Goal: Transaction & Acquisition: Purchase product/service

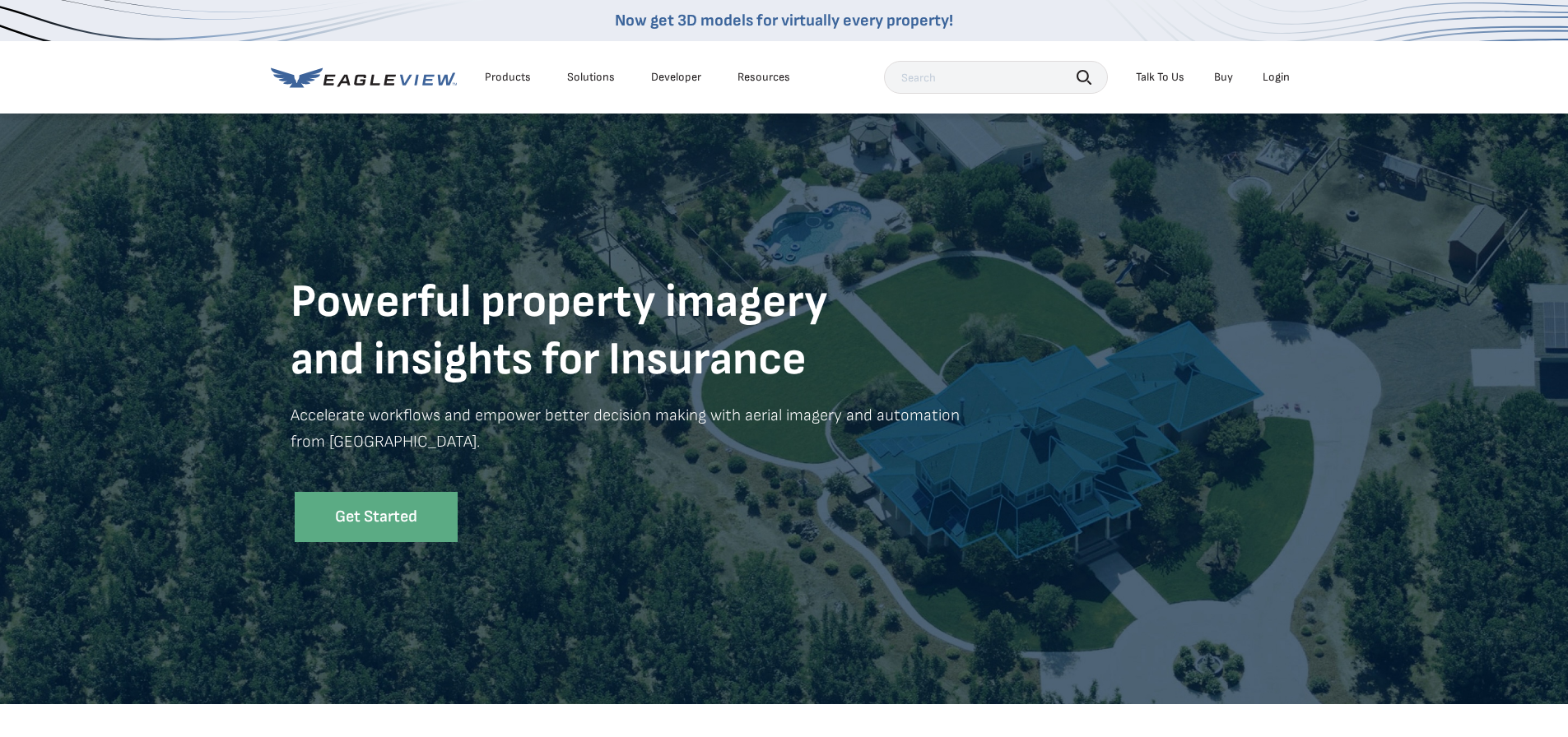
click at [1273, 74] on div "Login" at bounding box center [1276, 78] width 27 height 15
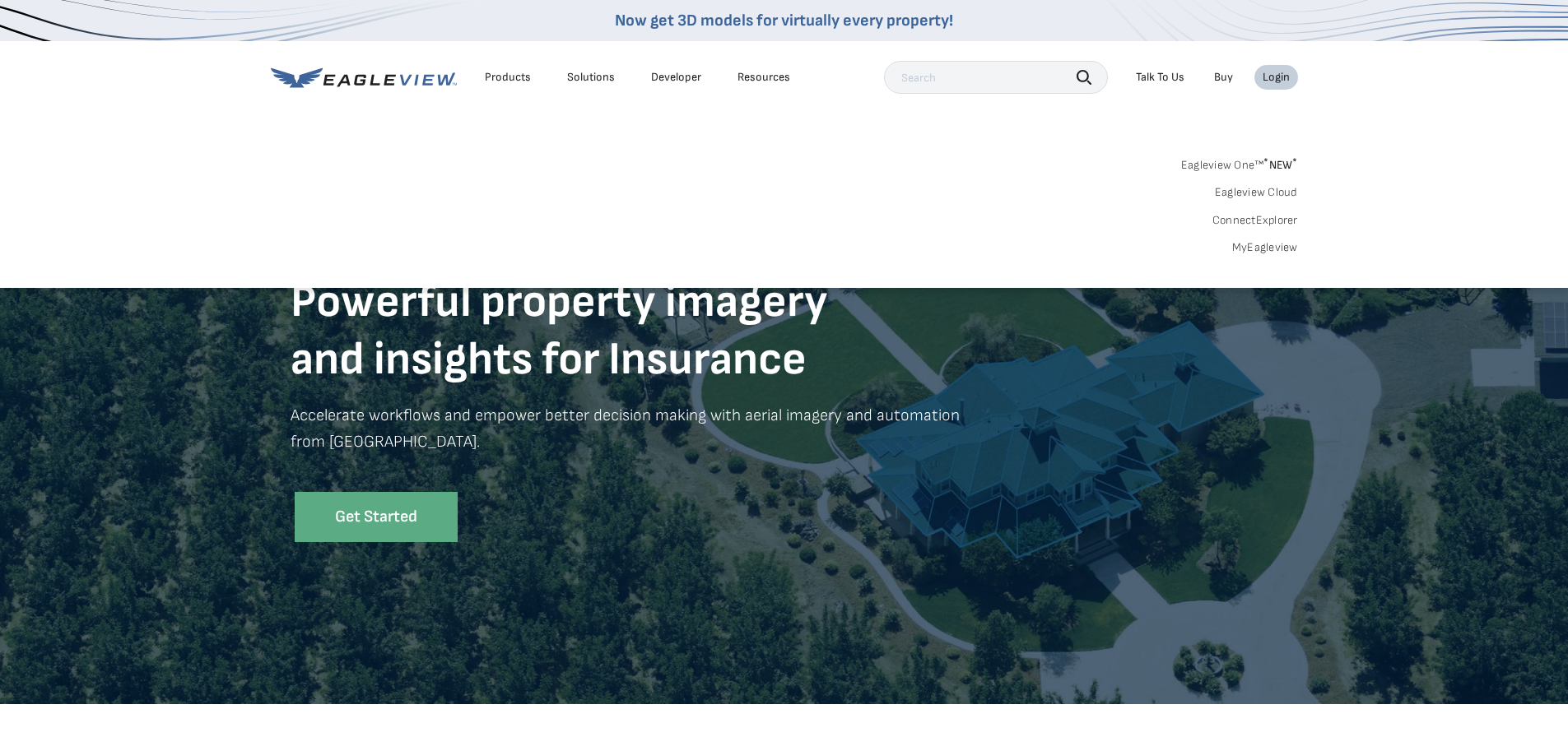
click at [1255, 244] on link "MyEagleview" at bounding box center [1265, 247] width 66 height 15
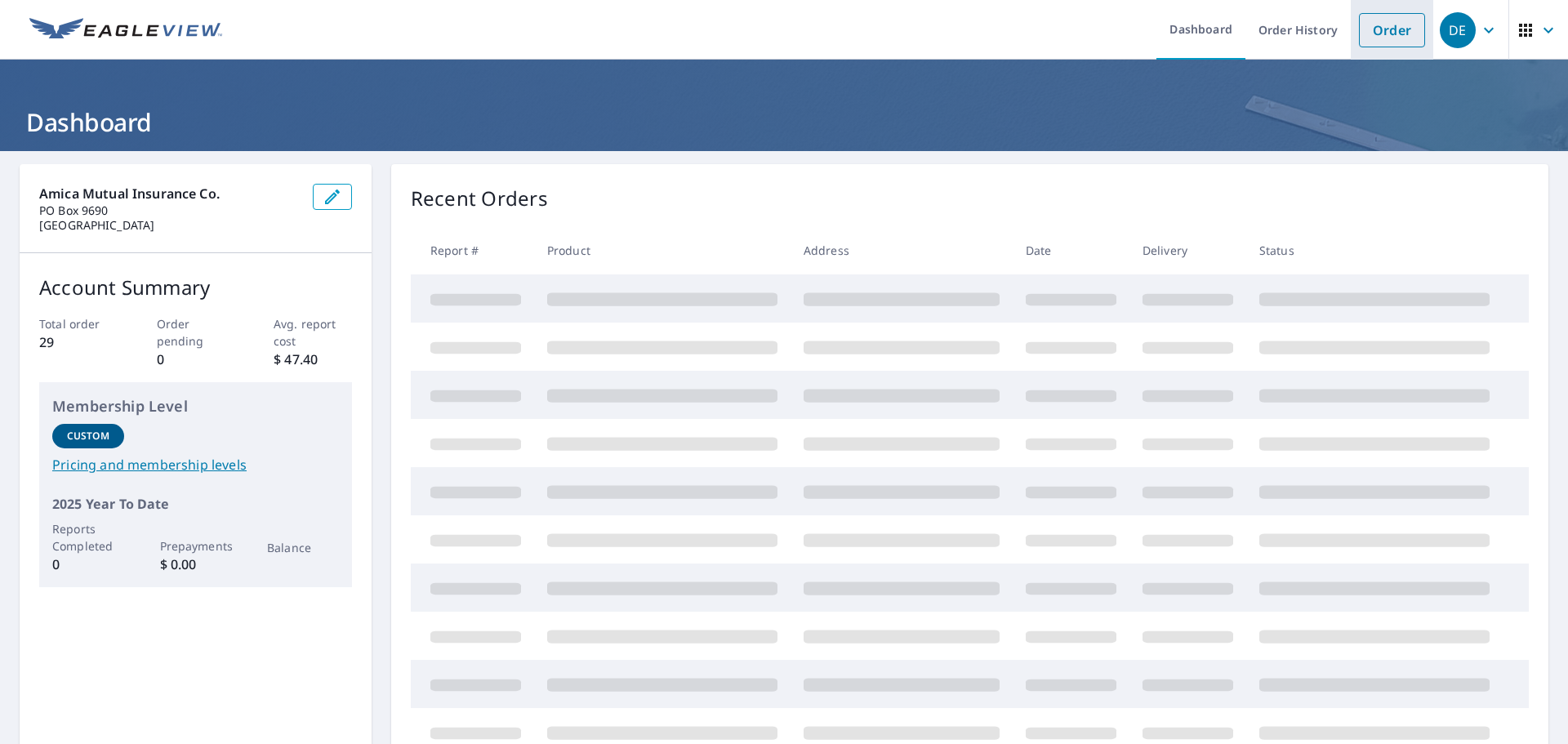
click at [1367, 37] on link "Order" at bounding box center [1391, 30] width 66 height 34
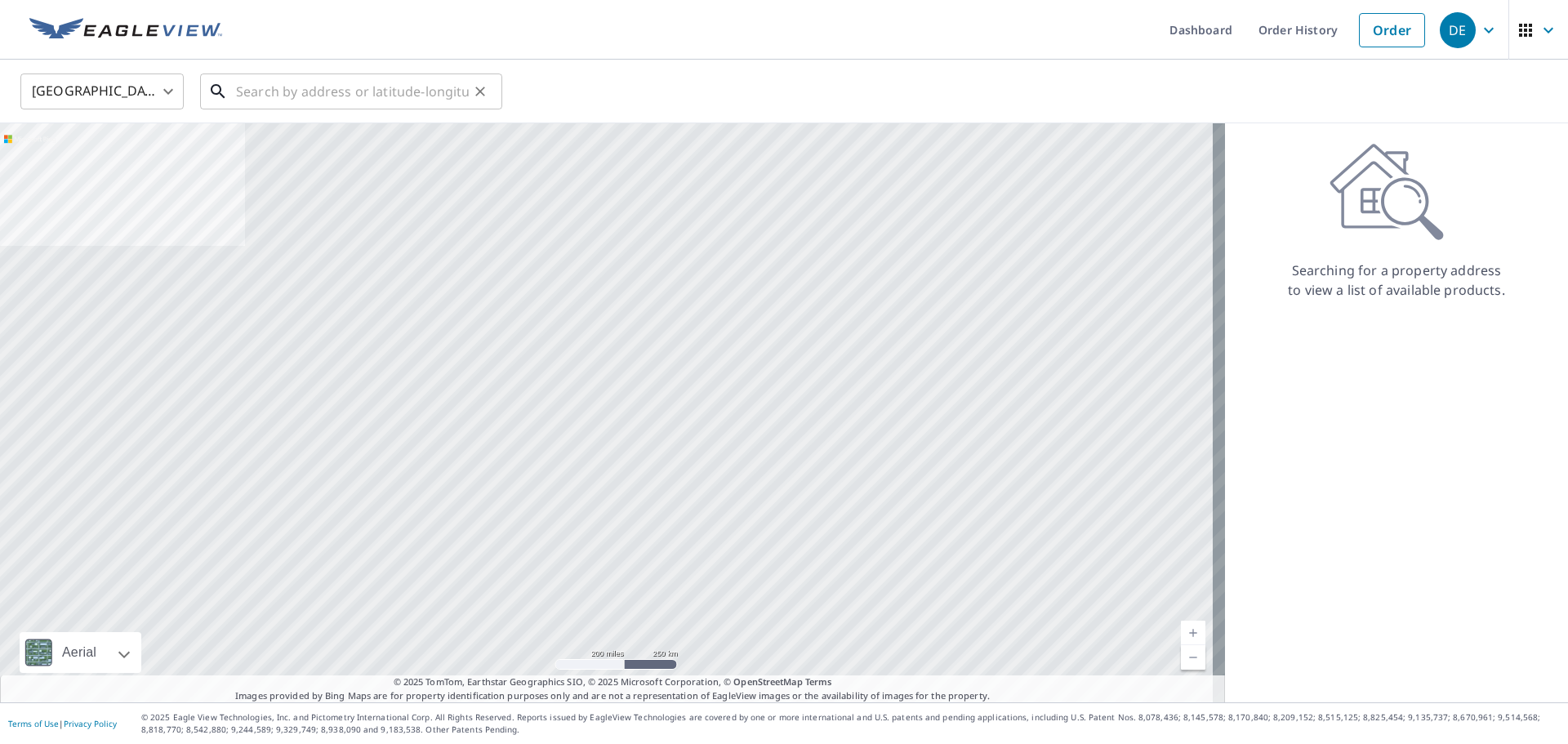
click at [256, 98] on input "text" at bounding box center [352, 91] width 233 height 46
paste input "3412 N Preston Lakes Dr Celina TX 75009-2641 Sutto"
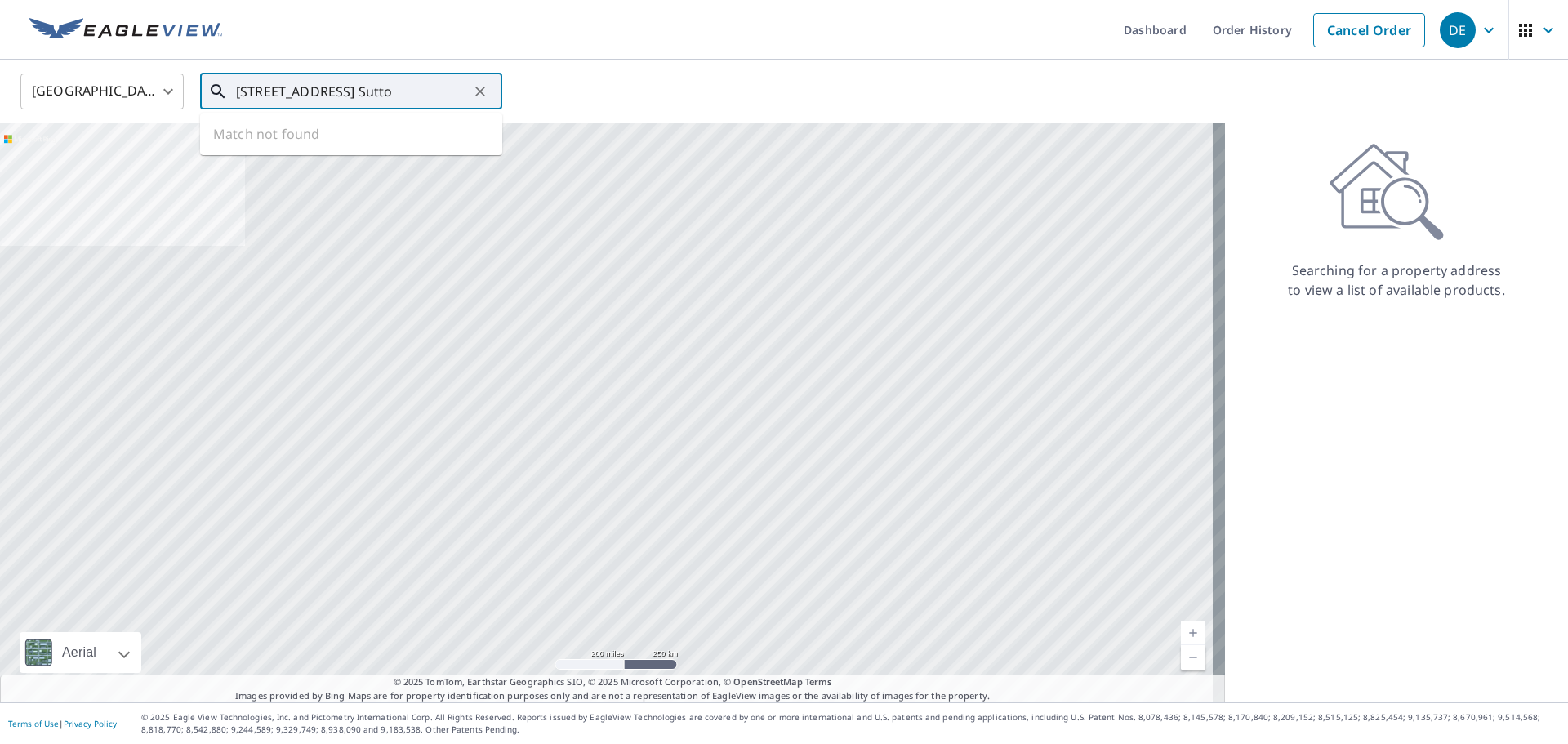
drag, startPoint x: 437, startPoint y: 91, endPoint x: 966, endPoint y: 119, distance: 529.7
click at [962, 119] on div "United States US ​ 3412 N Preston Lakes Dr Celina TX 75009-2641 Sutto ​ Match n…" at bounding box center [784, 91] width 1568 height 63
click at [417, 146] on span "3412 N Preston Lakes Dr" at bounding box center [360, 139] width 256 height 20
type input "3412 N Preston Lakes Dr Celina, TX 75009"
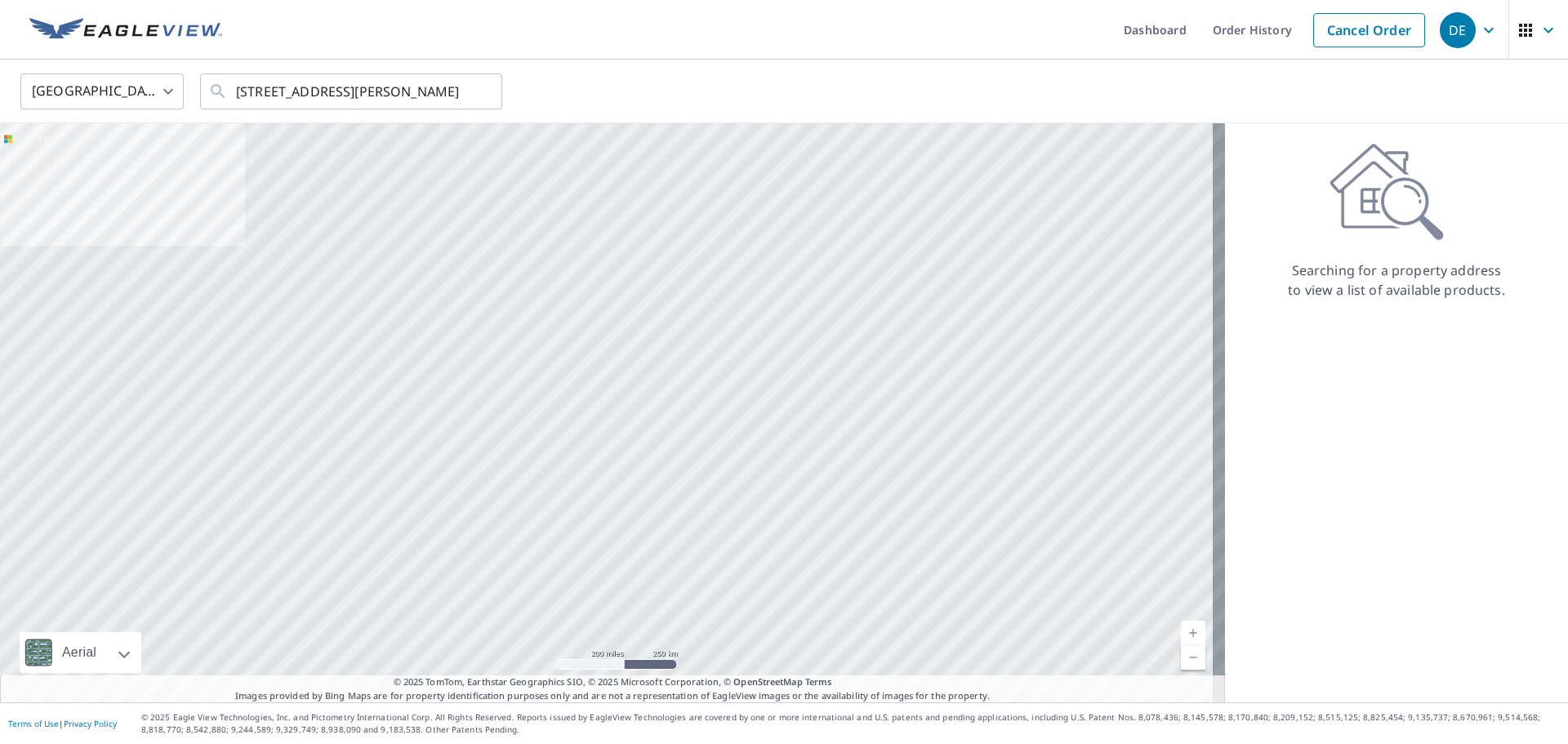
scroll to position [0, 0]
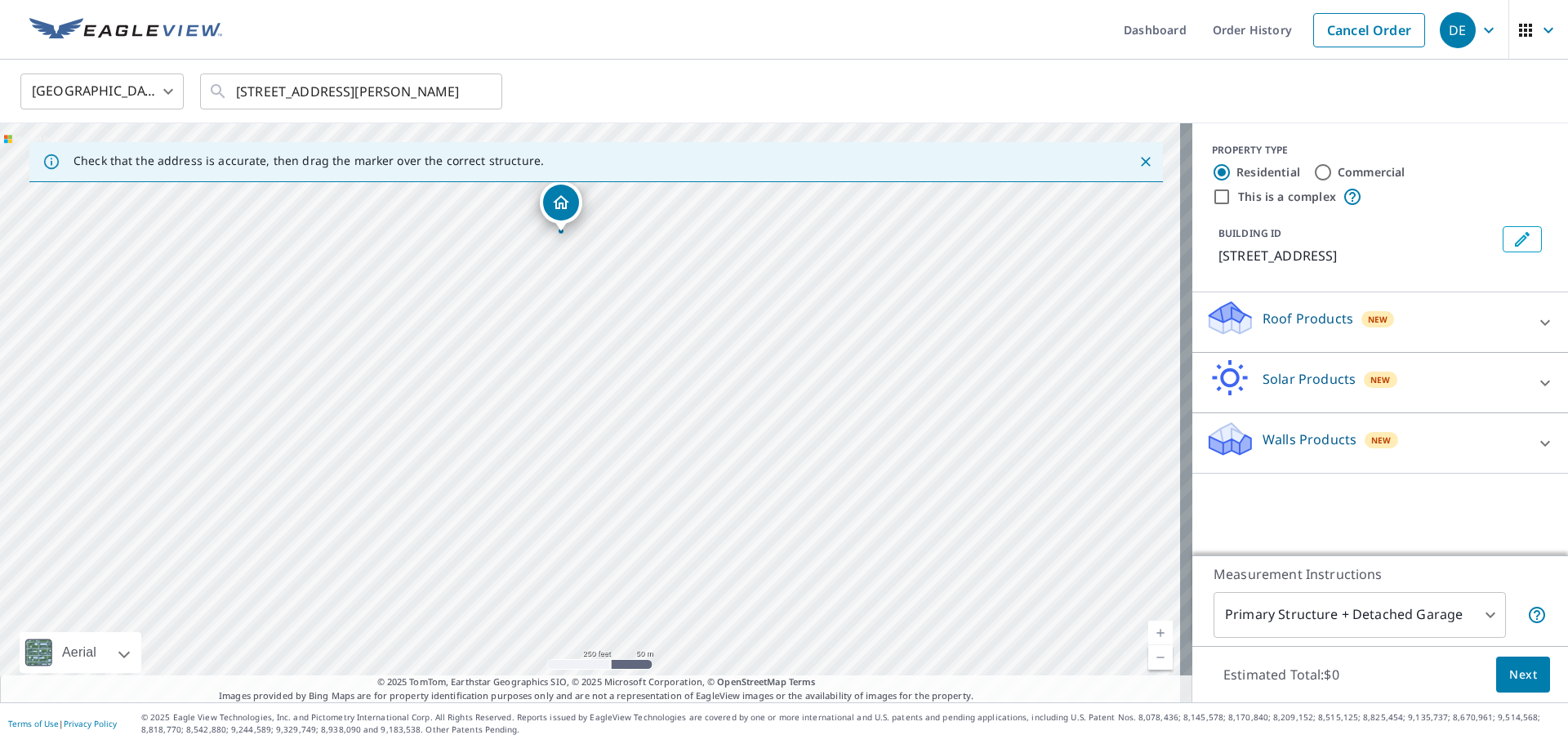
drag, startPoint x: 591, startPoint y: 232, endPoint x: 651, endPoint y: 465, distance: 240.6
click at [651, 465] on div "3412 N Preston Lakes Dr Celina, TX 75009" at bounding box center [596, 413] width 1192 height 579
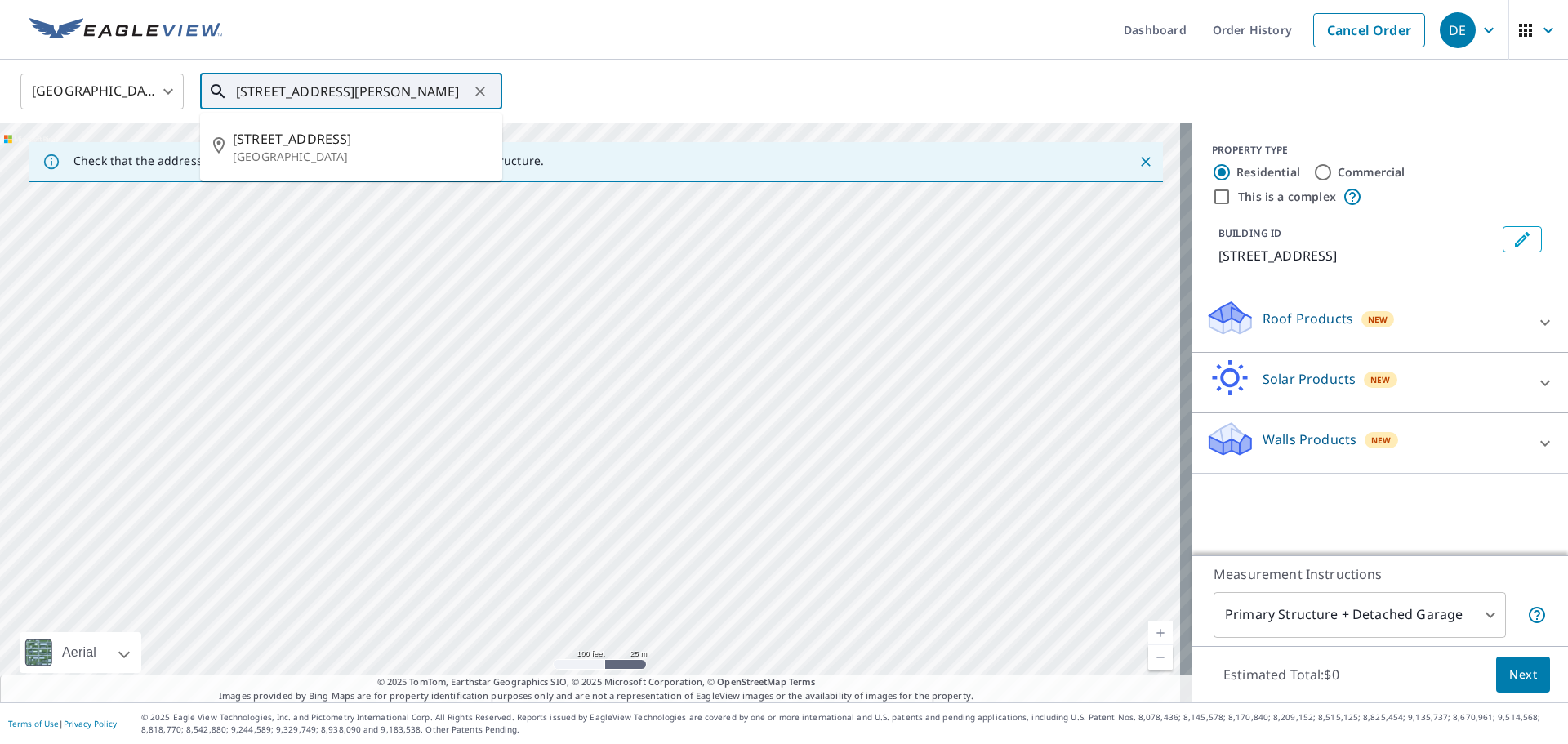
click at [405, 102] on input "3412 N Preston Lakes Dr Celina, TX 75009" at bounding box center [352, 91] width 233 height 46
click at [364, 140] on span "3412 N Preston Lakes Dr" at bounding box center [360, 139] width 256 height 20
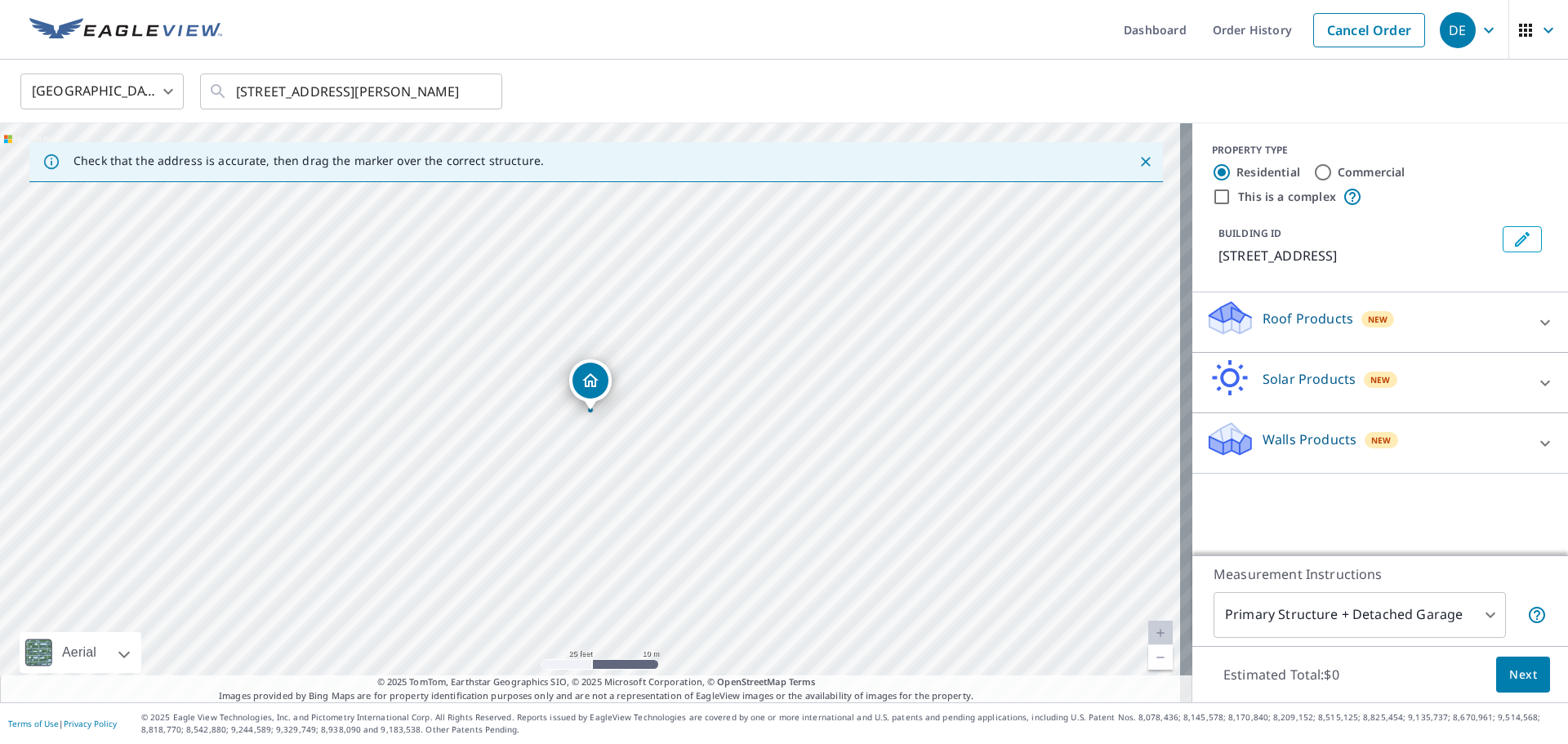
click at [1432, 326] on div "Roof Products New" at bounding box center [1366, 321] width 320 height 46
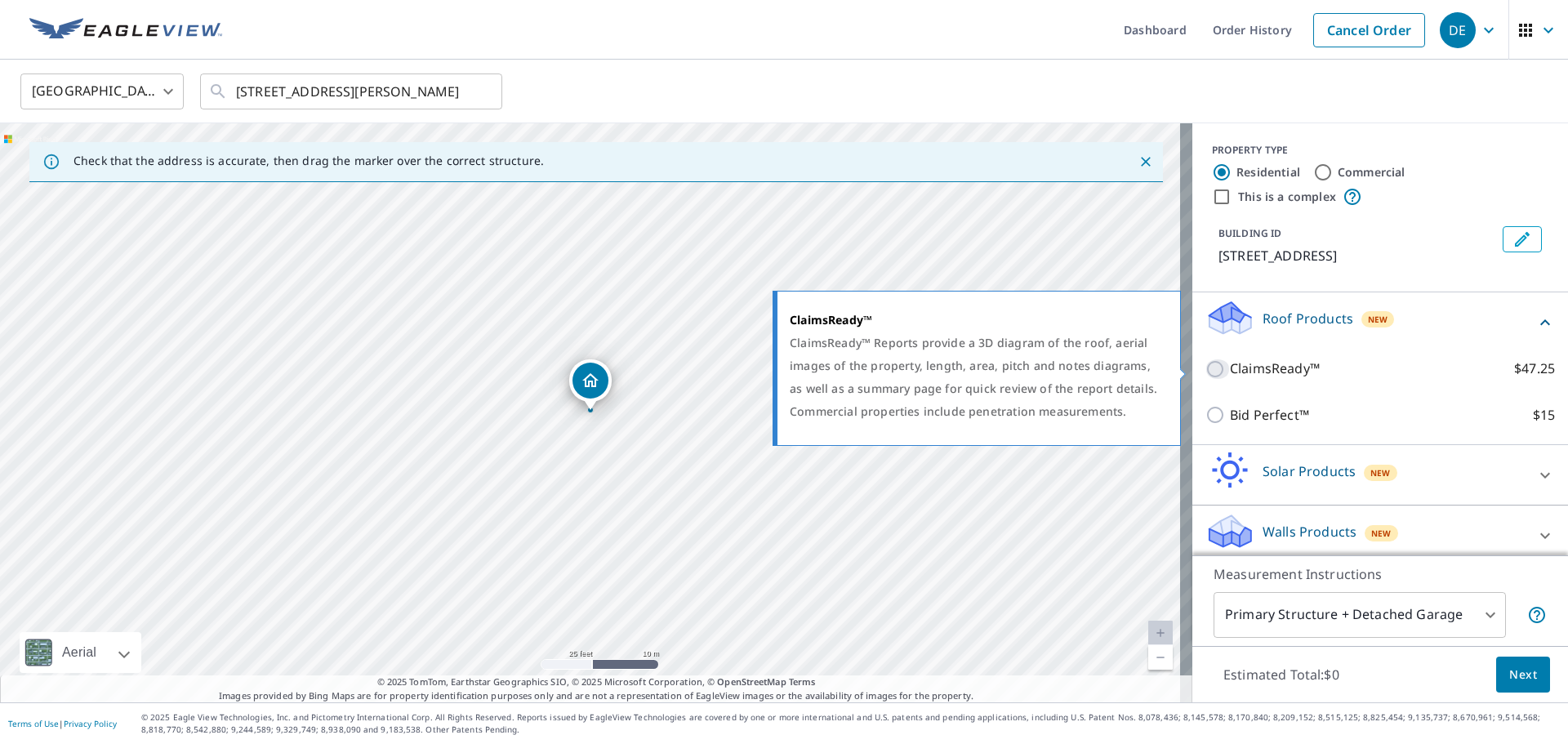
click at [1206, 369] on input "ClaimsReady™ $47.25" at bounding box center [1218, 369] width 24 height 20
checkbox input "true"
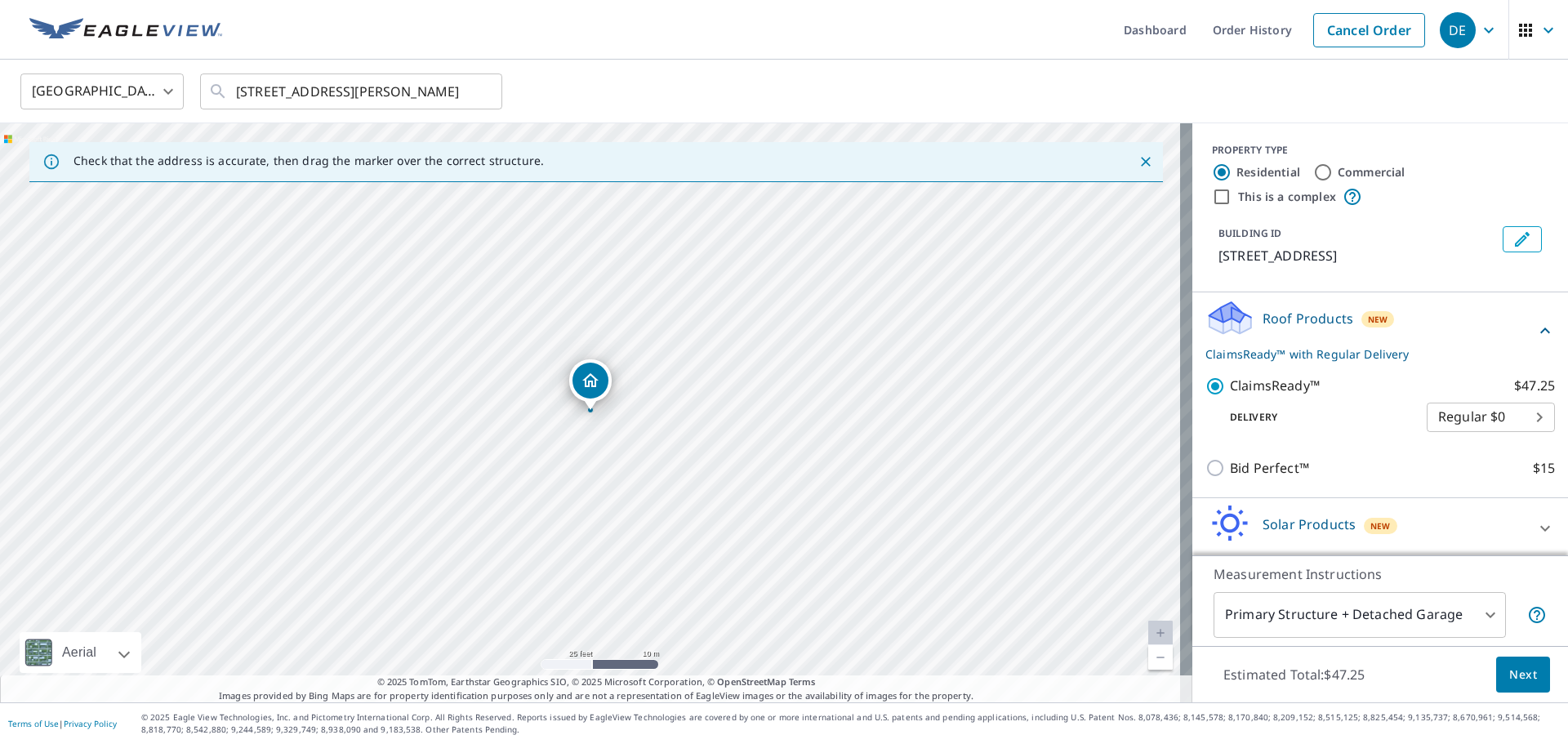
scroll to position [63, 0]
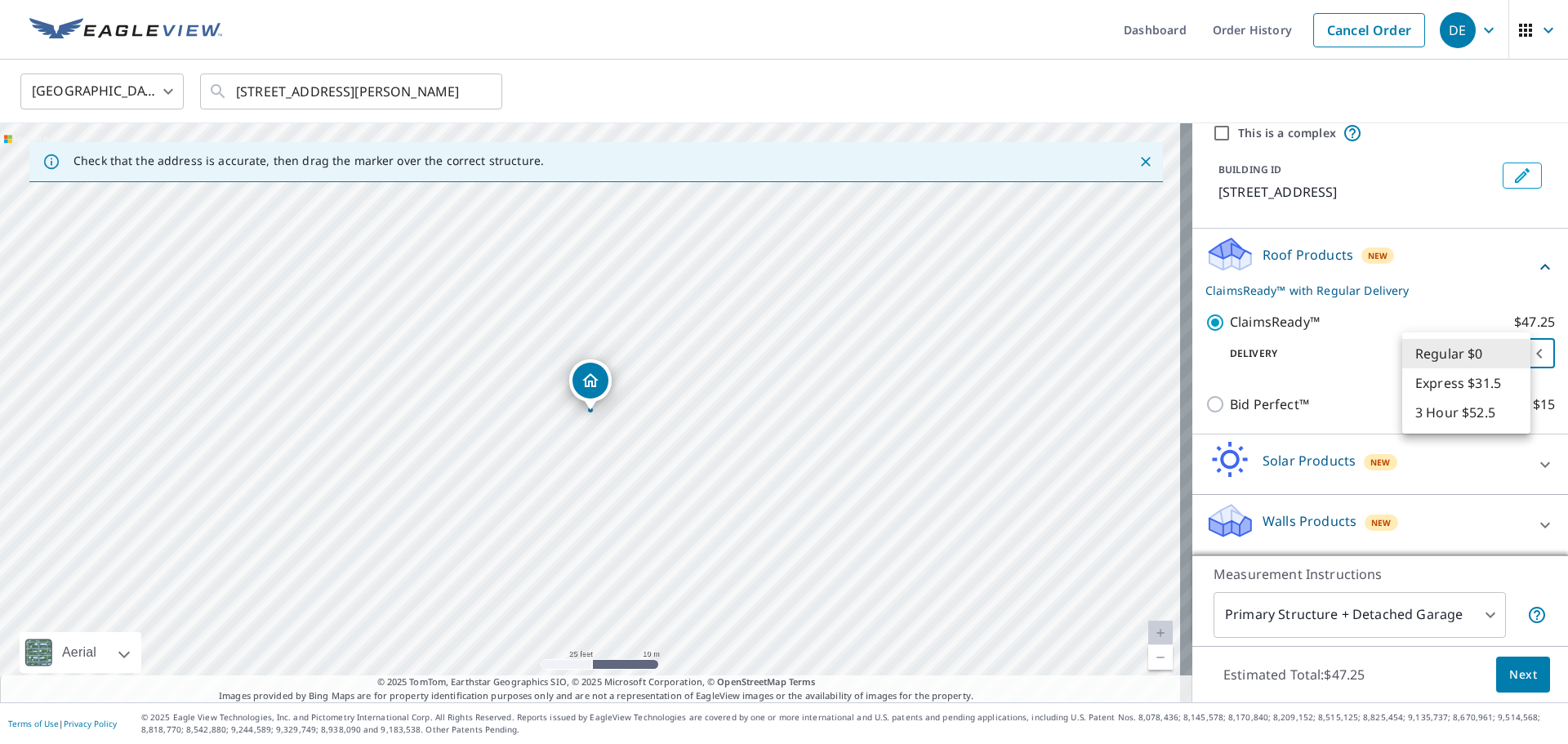
click at [1492, 355] on body "DE DE Dashboard Order History Cancel Order DE United States US ​ 3412 N Preston…" at bounding box center [784, 372] width 1568 height 744
click at [1432, 285] on div at bounding box center [784, 372] width 1568 height 744
click at [1513, 673] on span "Next" at bounding box center [1523, 674] width 28 height 21
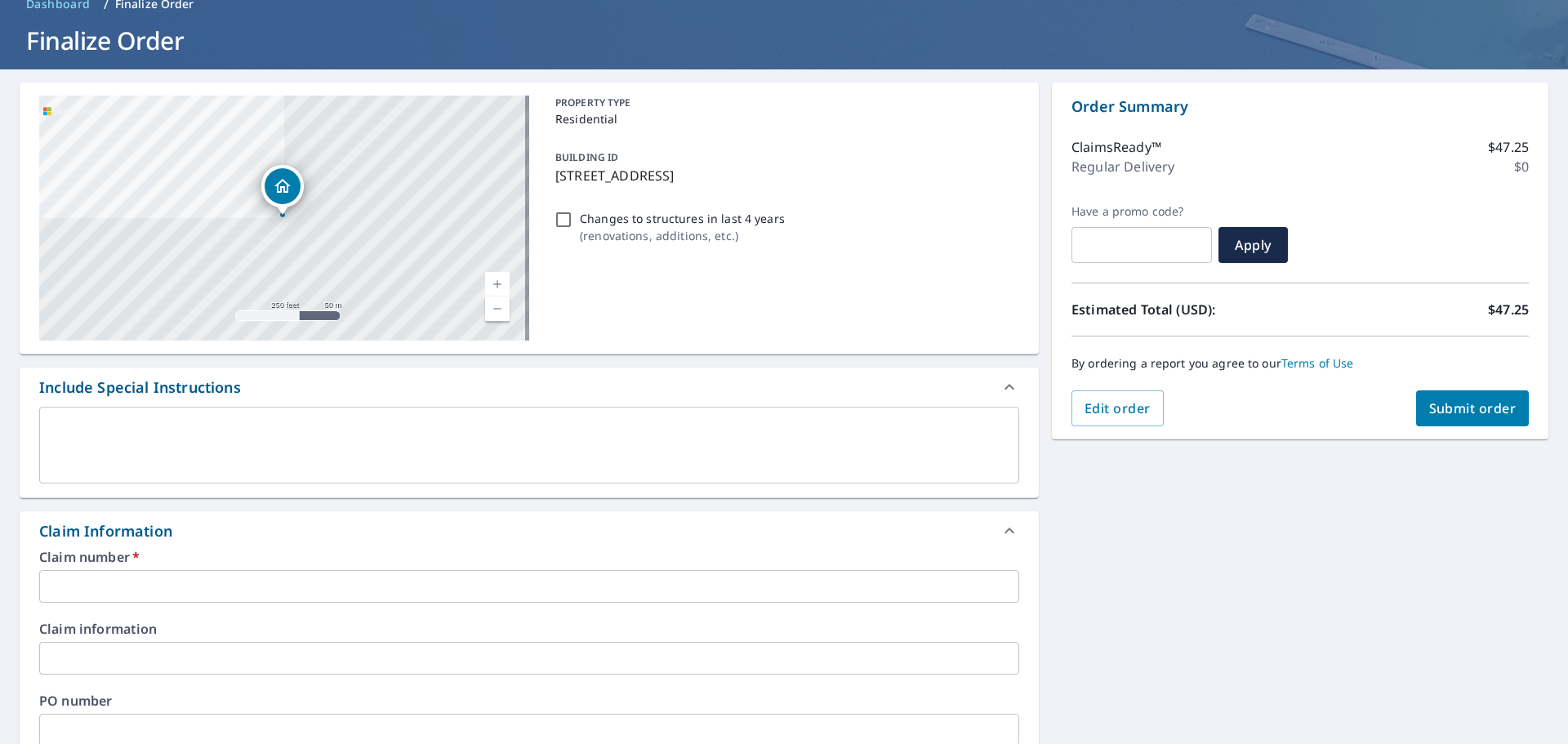
scroll to position [163, 0]
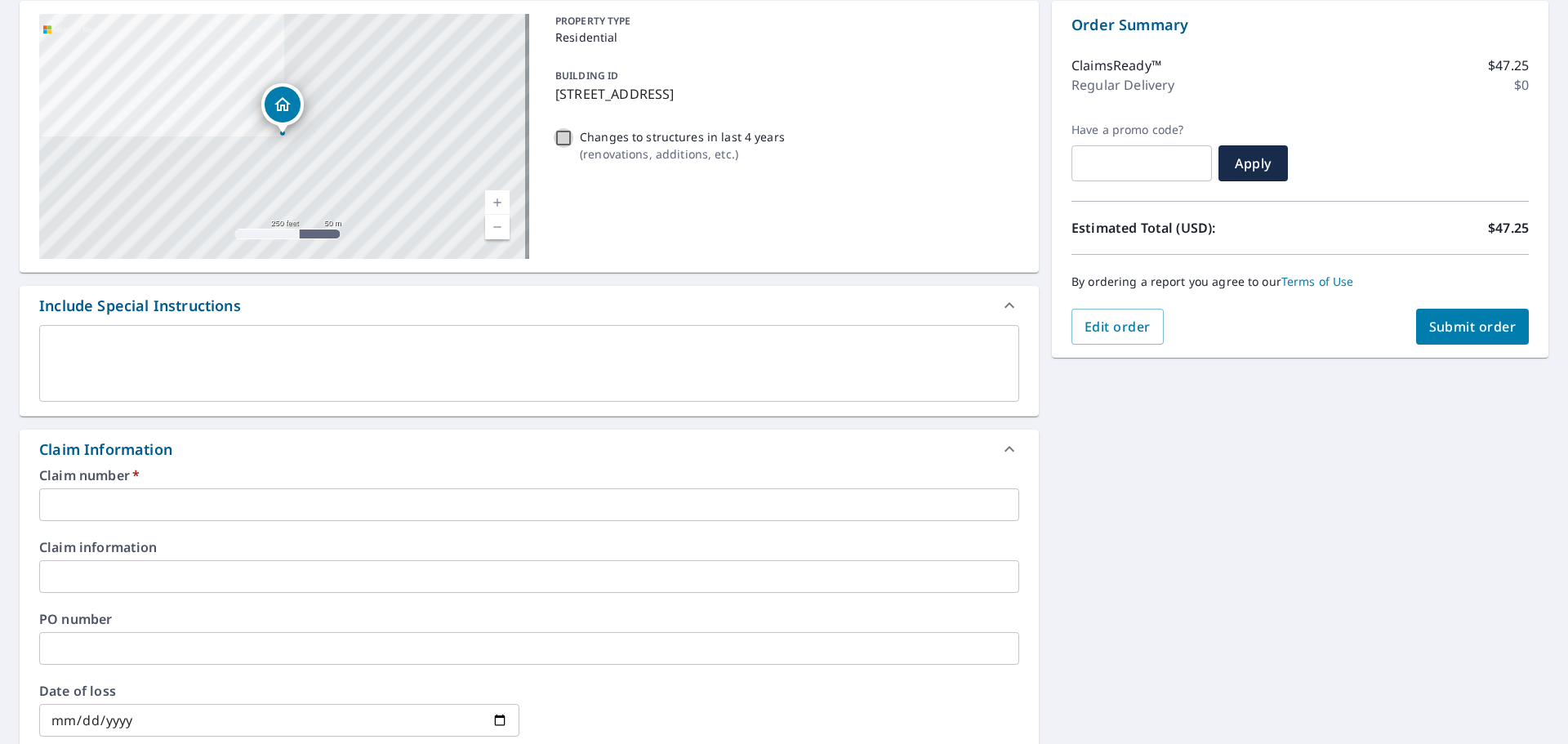
click at [558, 135] on input "Changes to structures in last 4 years ( renovations, additions, etc. )" at bounding box center [564, 138] width 20 height 20
checkbox input "true"
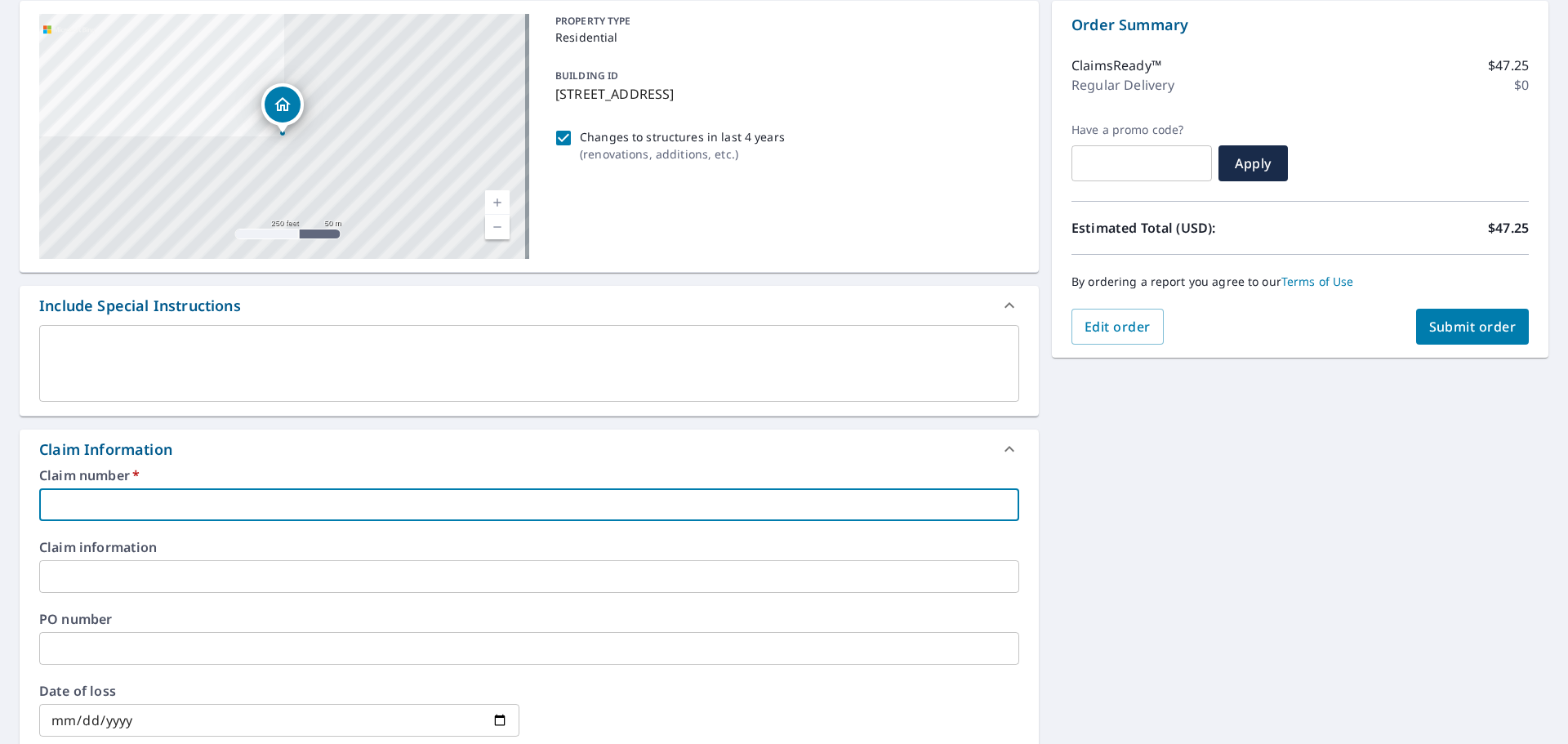
click at [181, 504] on input "text" at bounding box center [529, 504] width 980 height 33
type input "60010577049"
click at [265, 572] on input "text" at bounding box center [529, 577] width 980 height 33
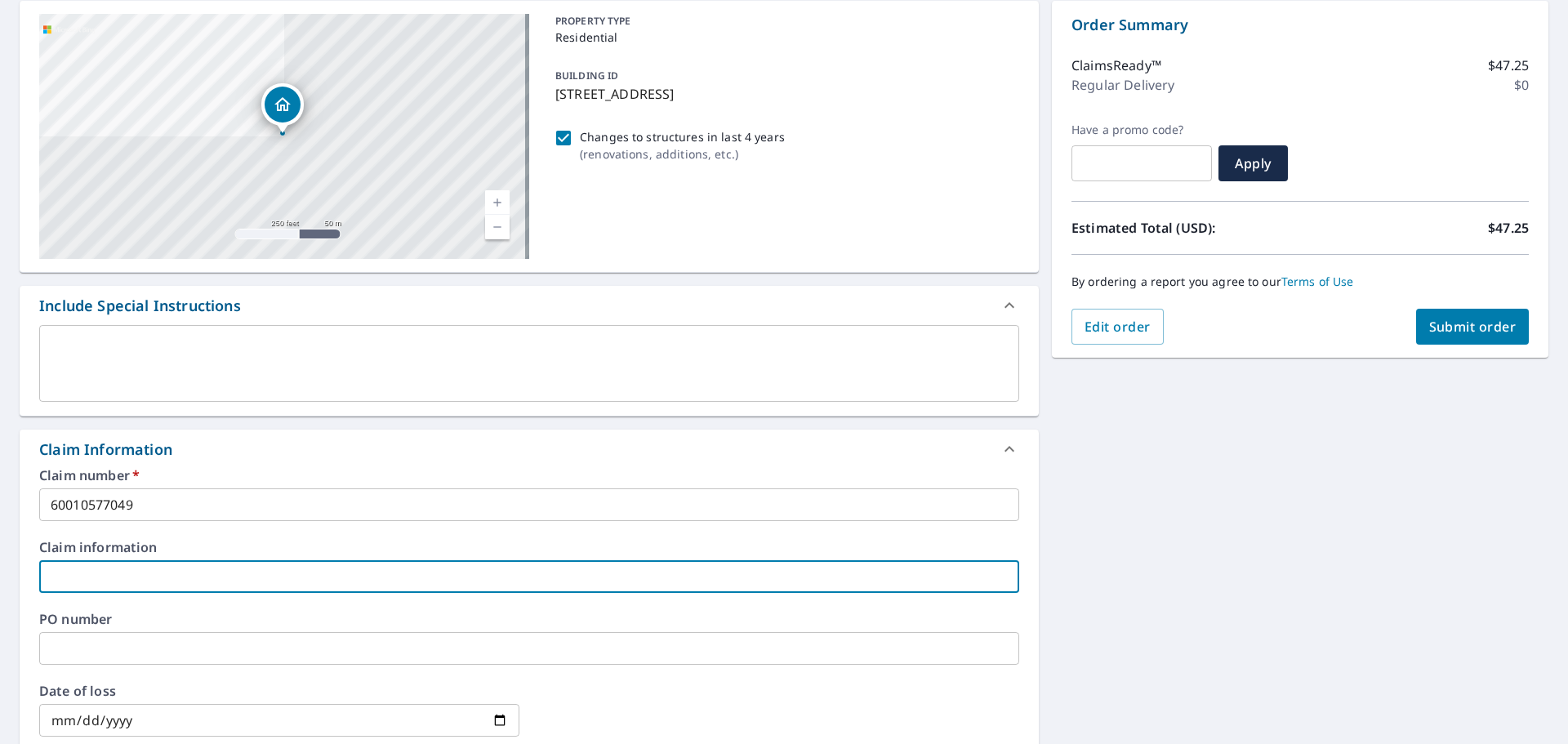
click at [176, 574] on input "text" at bounding box center [529, 577] width 980 height 33
paste input "Sutton, Oscar R. II"
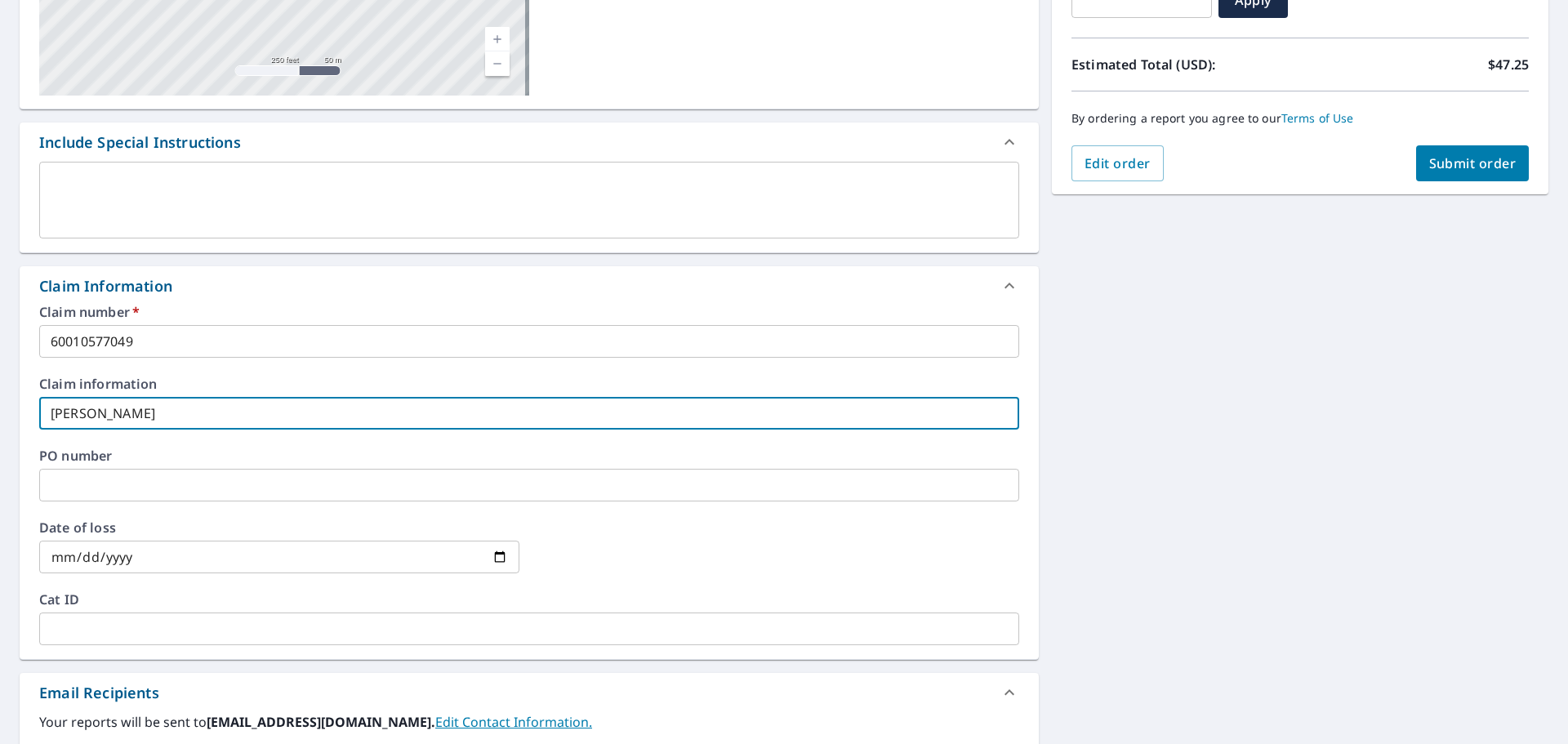
type input "Sutton, Oscar R. II"
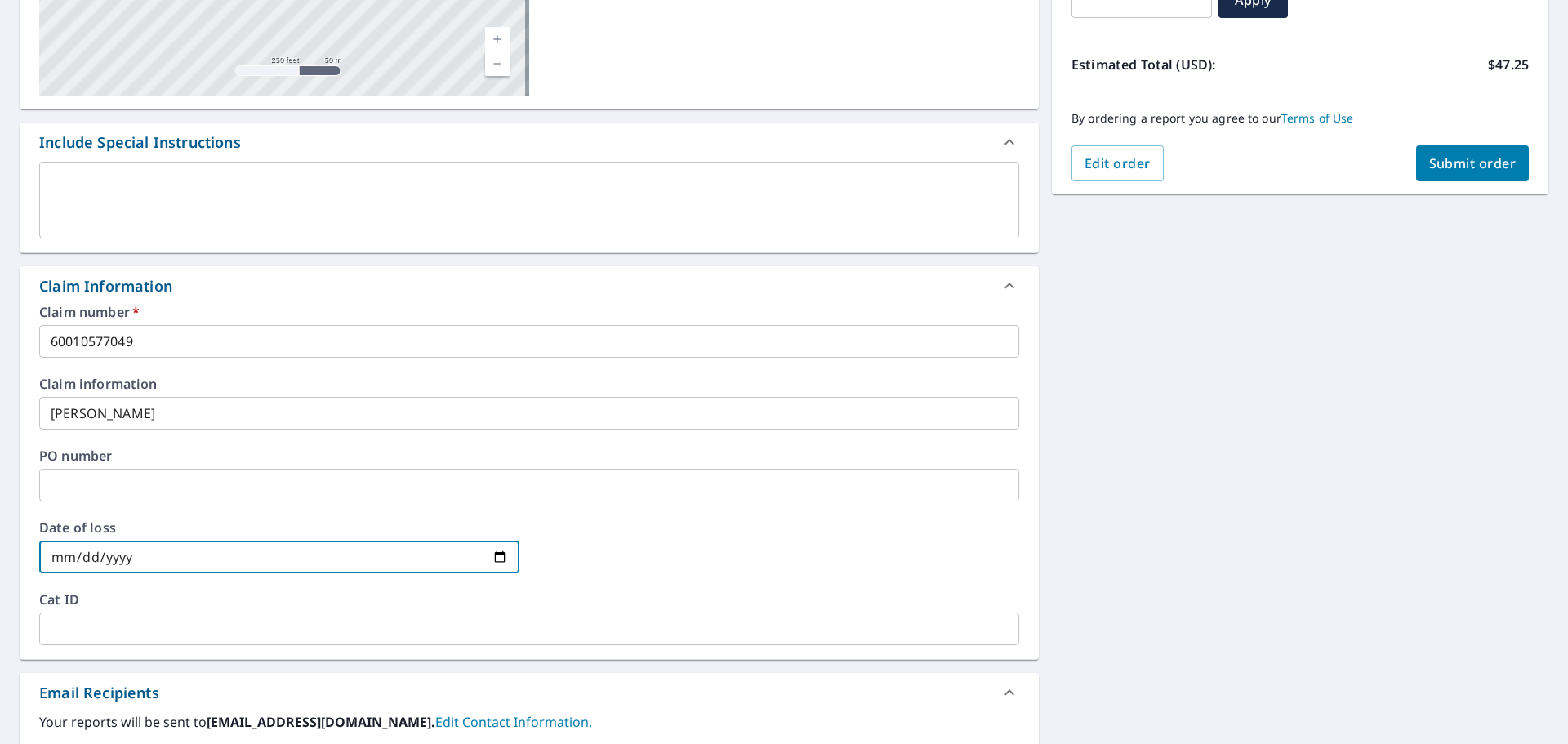
click at [497, 552] on input "date" at bounding box center [279, 557] width 480 height 33
type input "2025-09-05"
click at [141, 624] on input "text" at bounding box center [529, 629] width 980 height 33
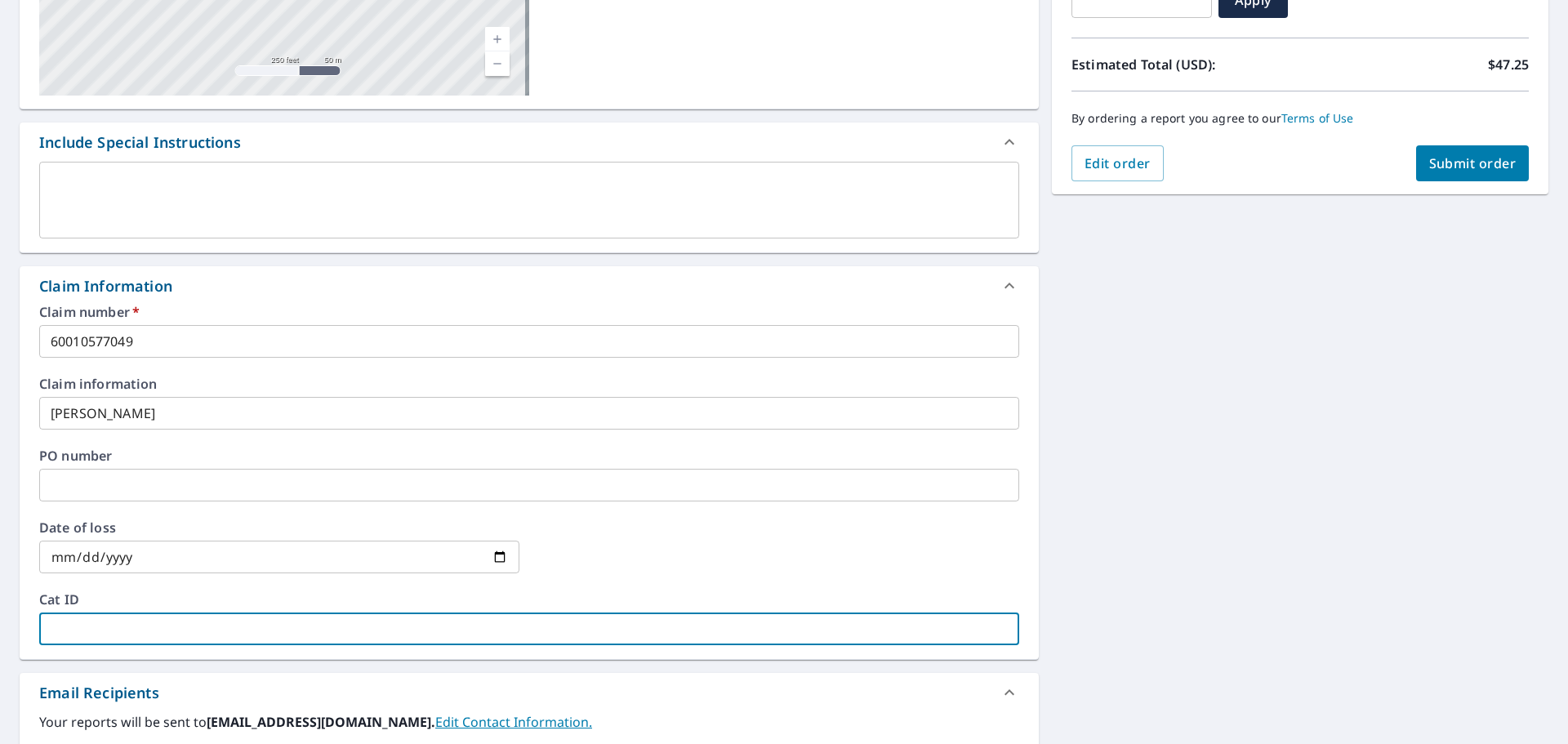
paste input "09/03-09/05/25 KS TX"
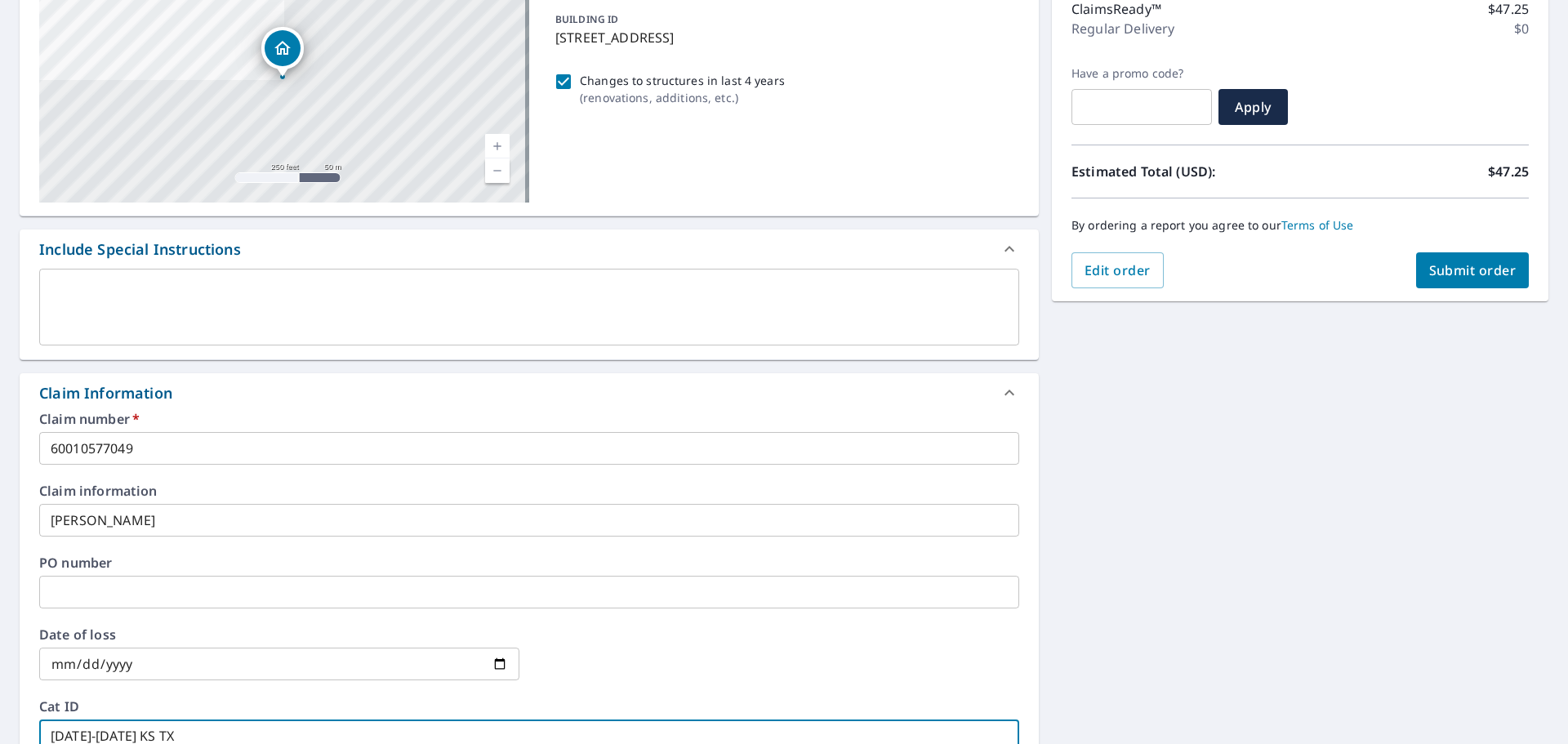
scroll to position [0, 0]
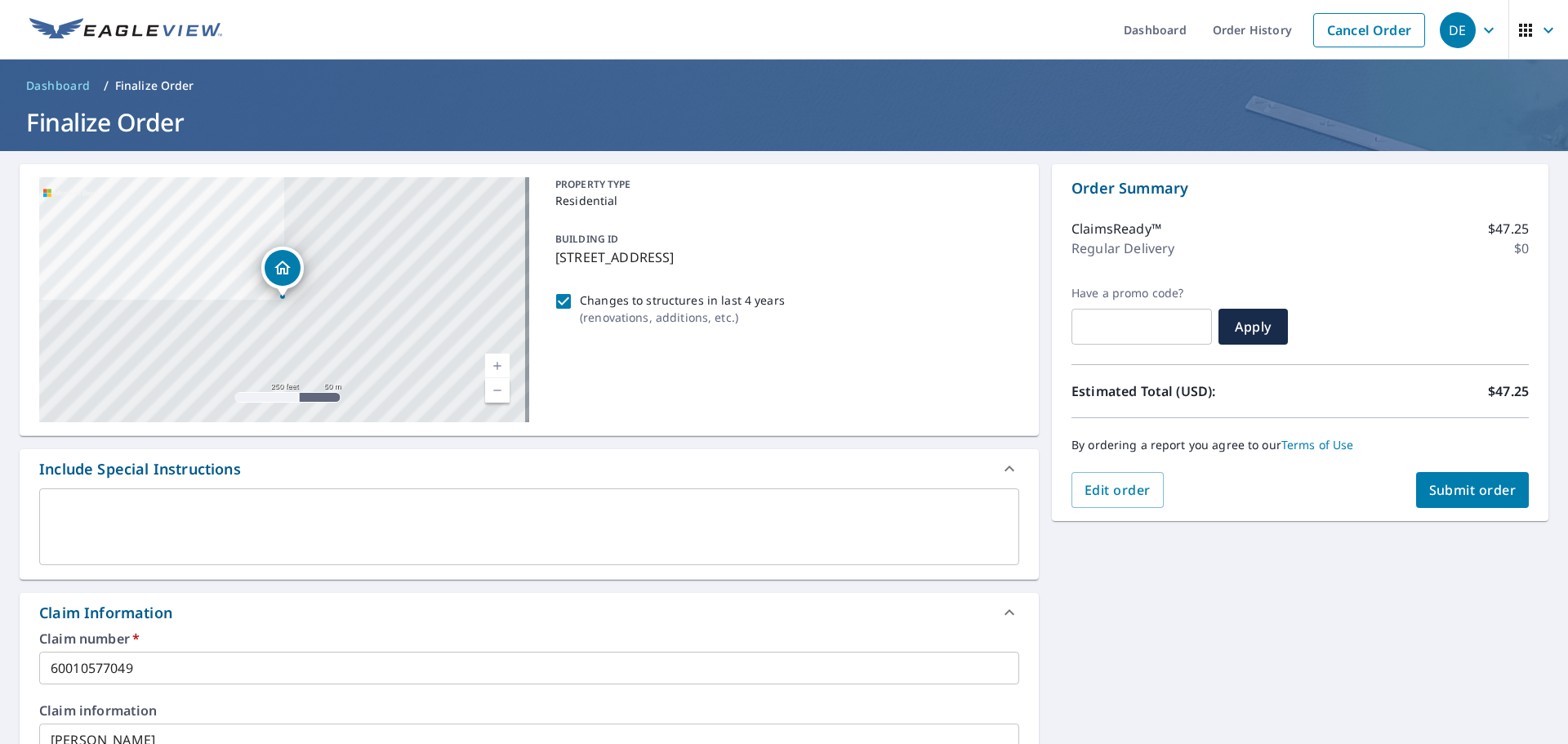
type input "09/03-09/05/25 KS TX"
click at [1473, 491] on span "Submit order" at bounding box center [1473, 490] width 88 height 18
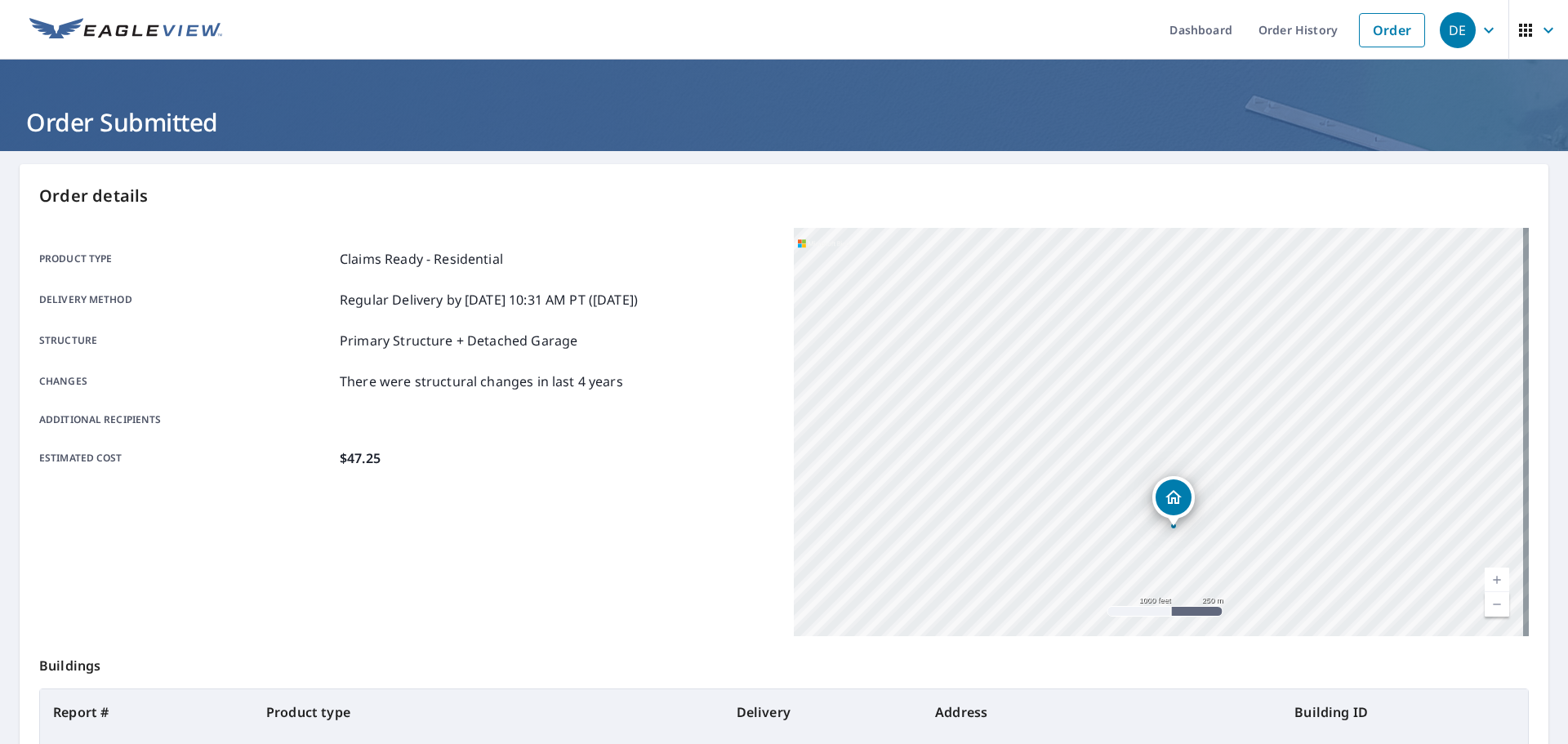
click at [673, 510] on div "Product type Claims Ready - Residential Delivery method Regular Delivery by 9/1…" at bounding box center [406, 432] width 735 height 408
